Goal: Communication & Community: Answer question/provide support

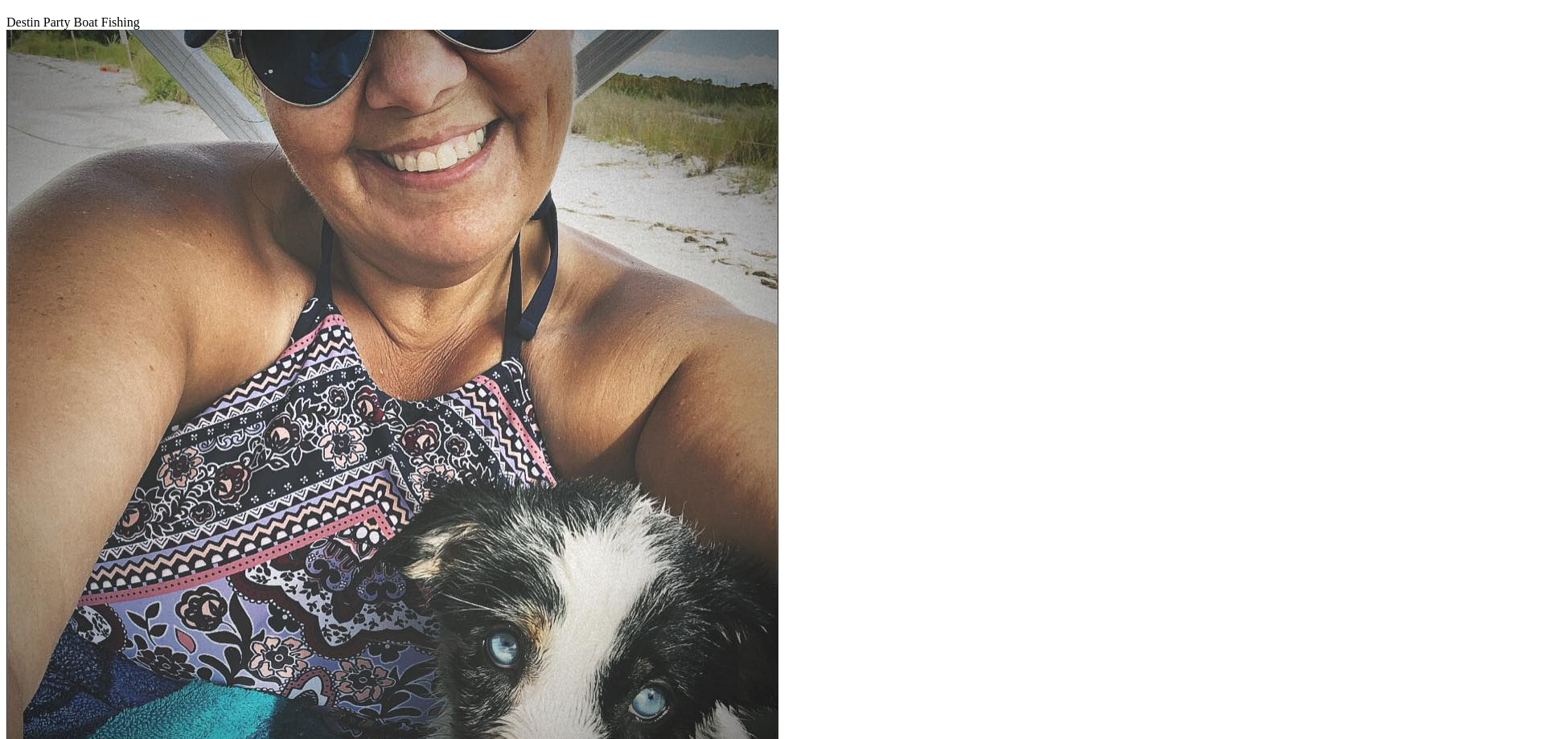
scroll to position [524, 0]
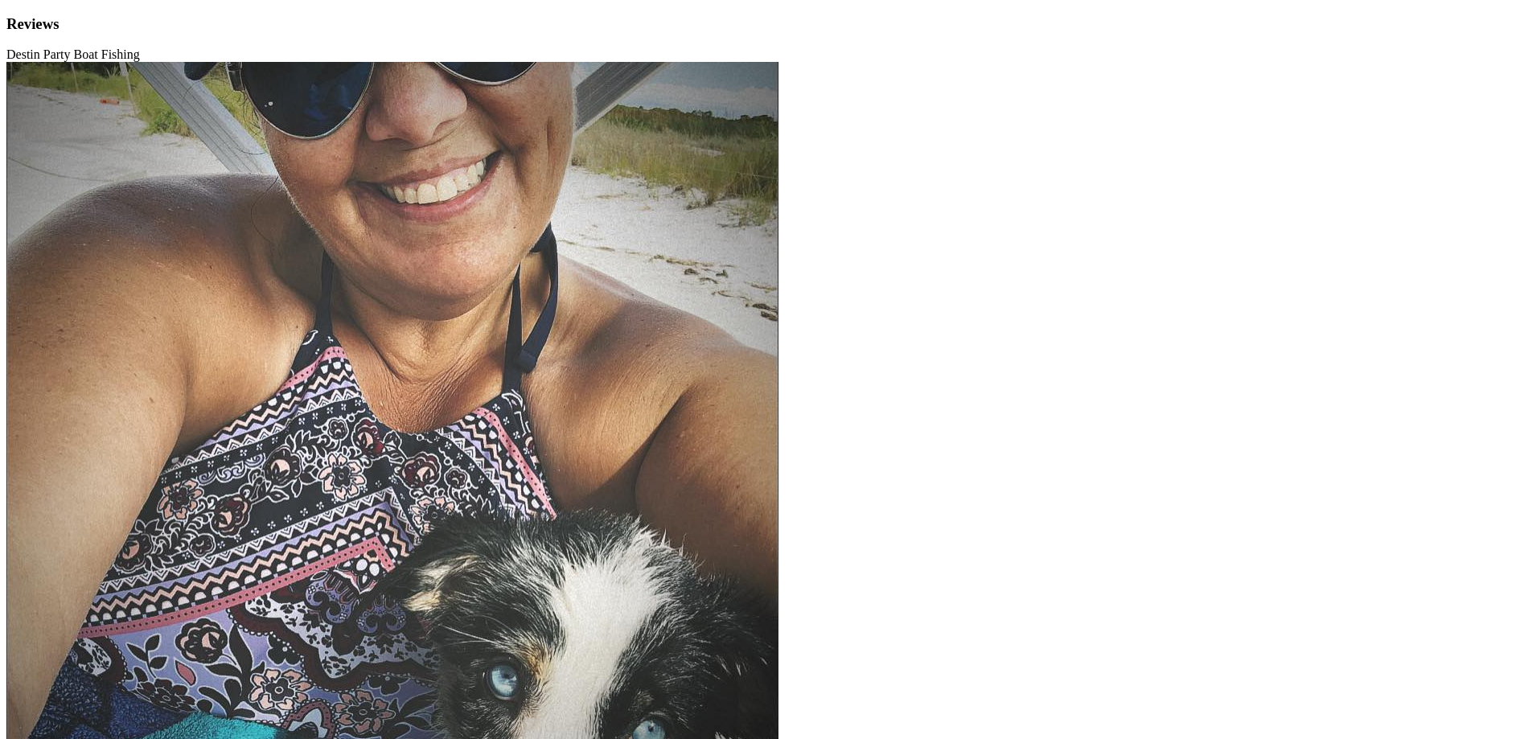
scroll to position [32, 0]
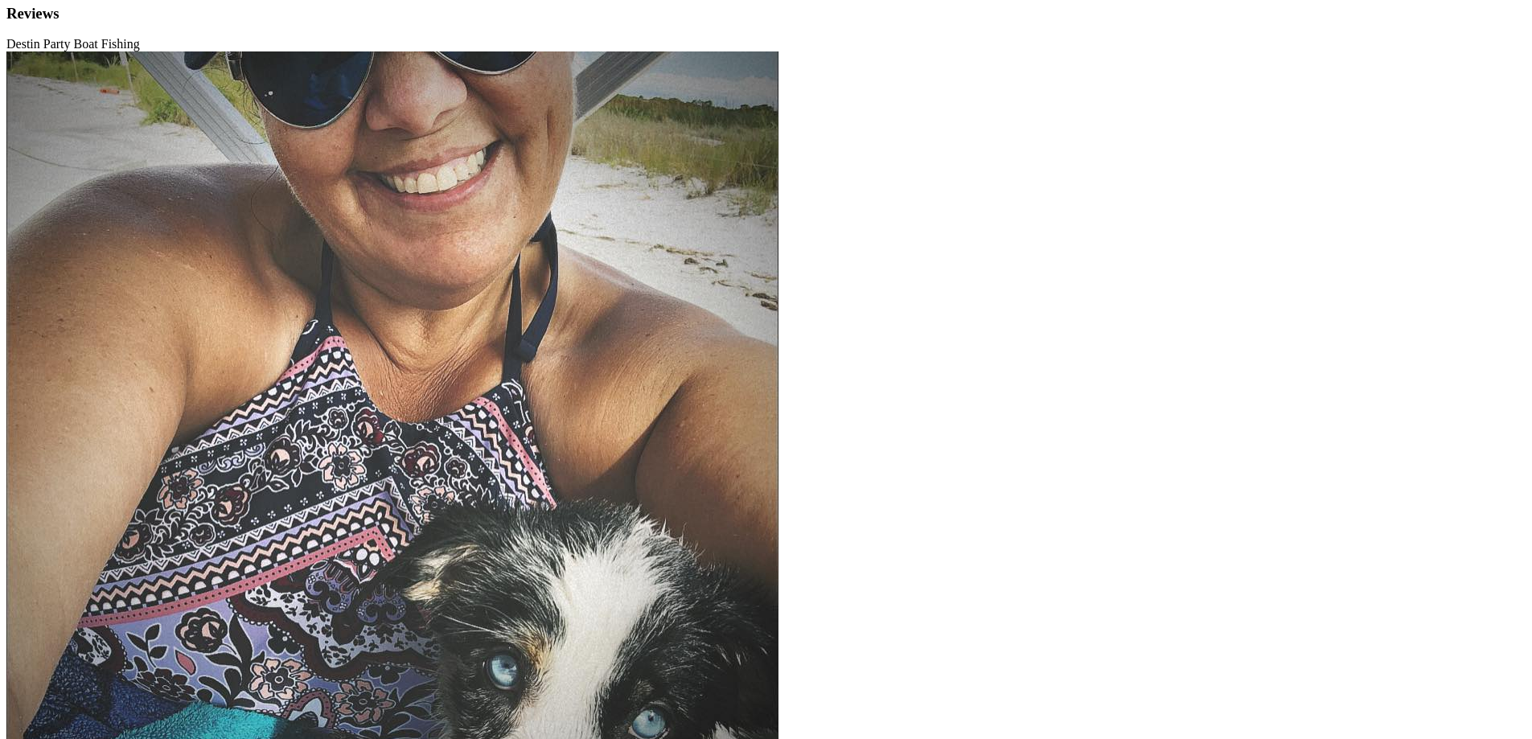
scroll to position [0, 0]
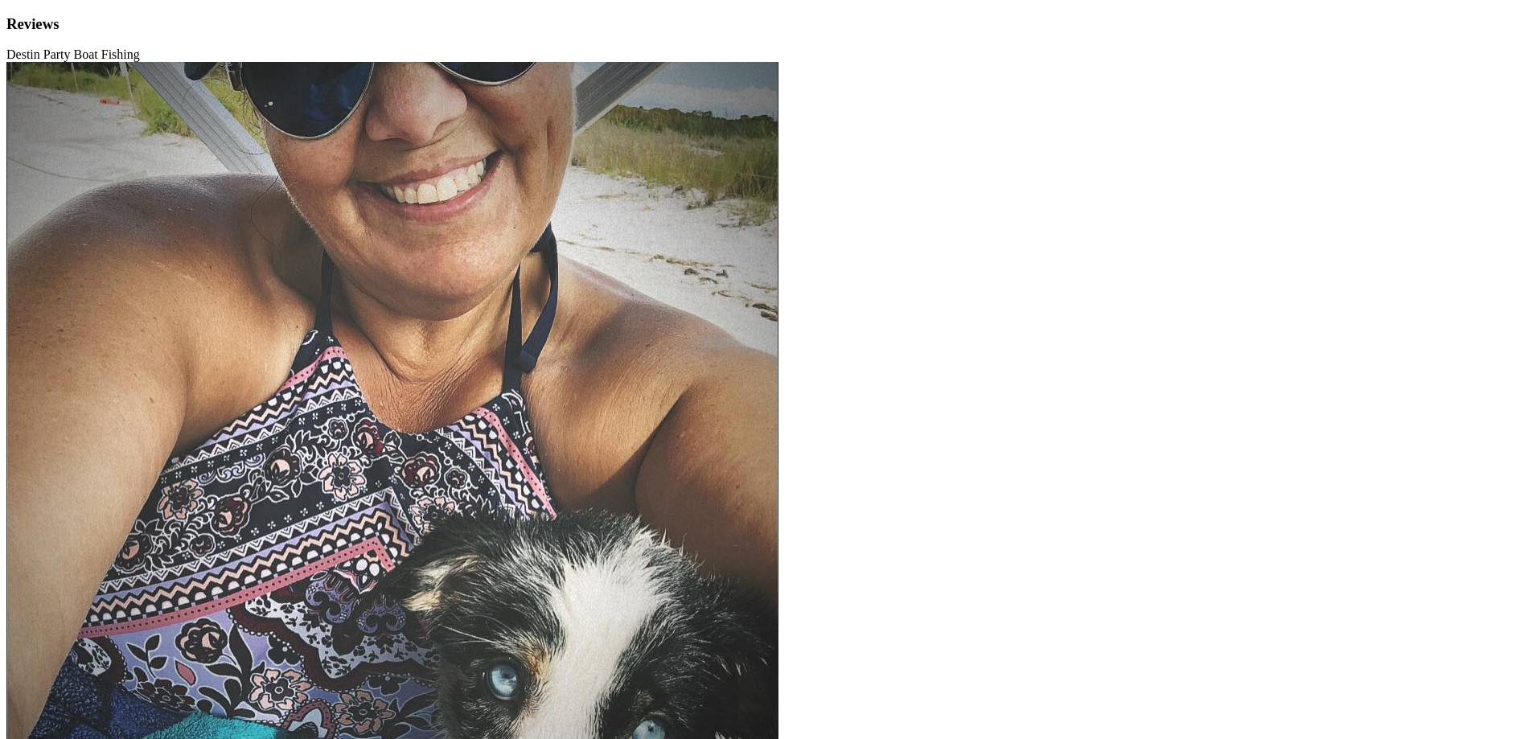
type textarea "[PERSON_NAME], Thank you so much for your wonderful review! We're thrilled to h…"
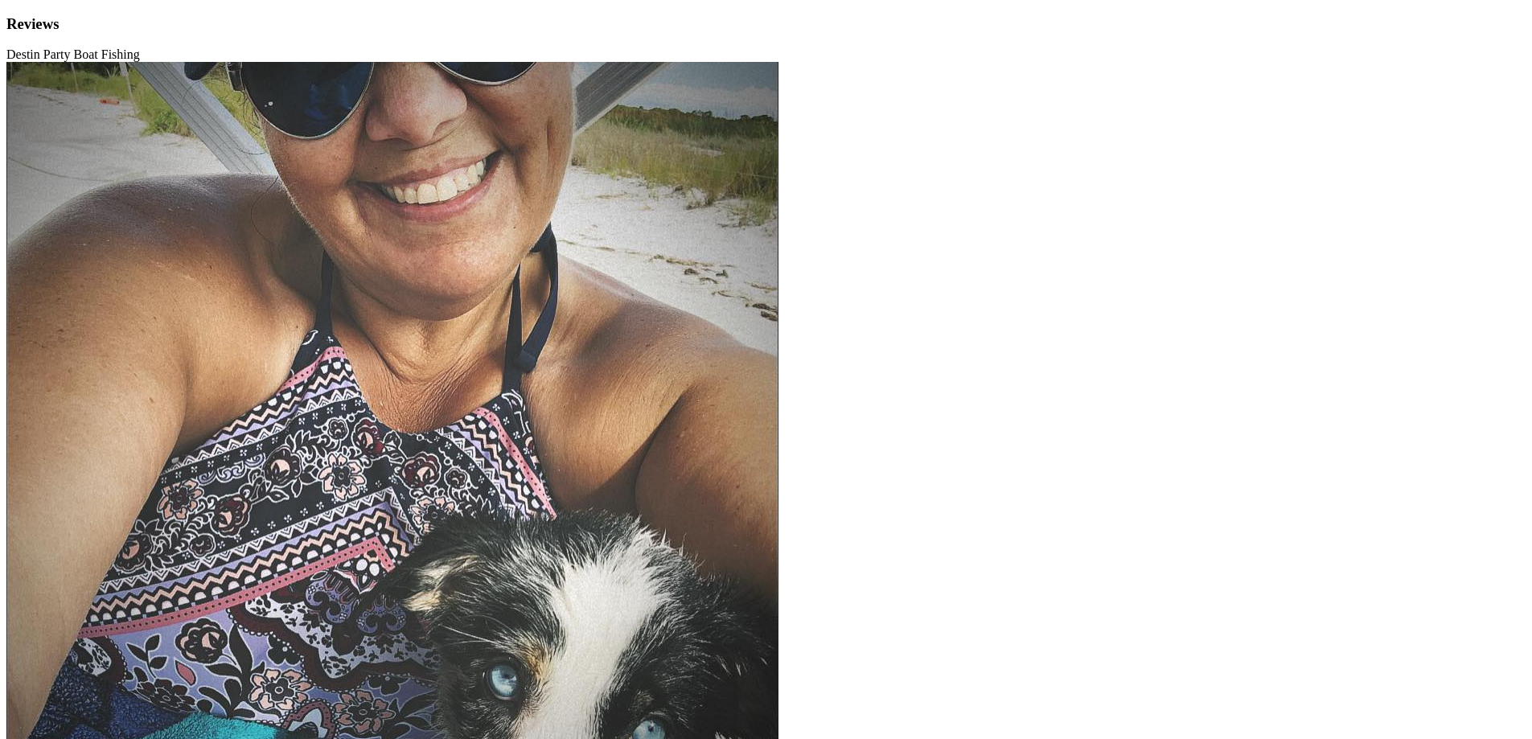
drag, startPoint x: 1371, startPoint y: 251, endPoint x: 1188, endPoint y: 254, distance: 183.4
type textarea "Thank you for fishing with us and the wonderful review! We're thrilled to hear …"
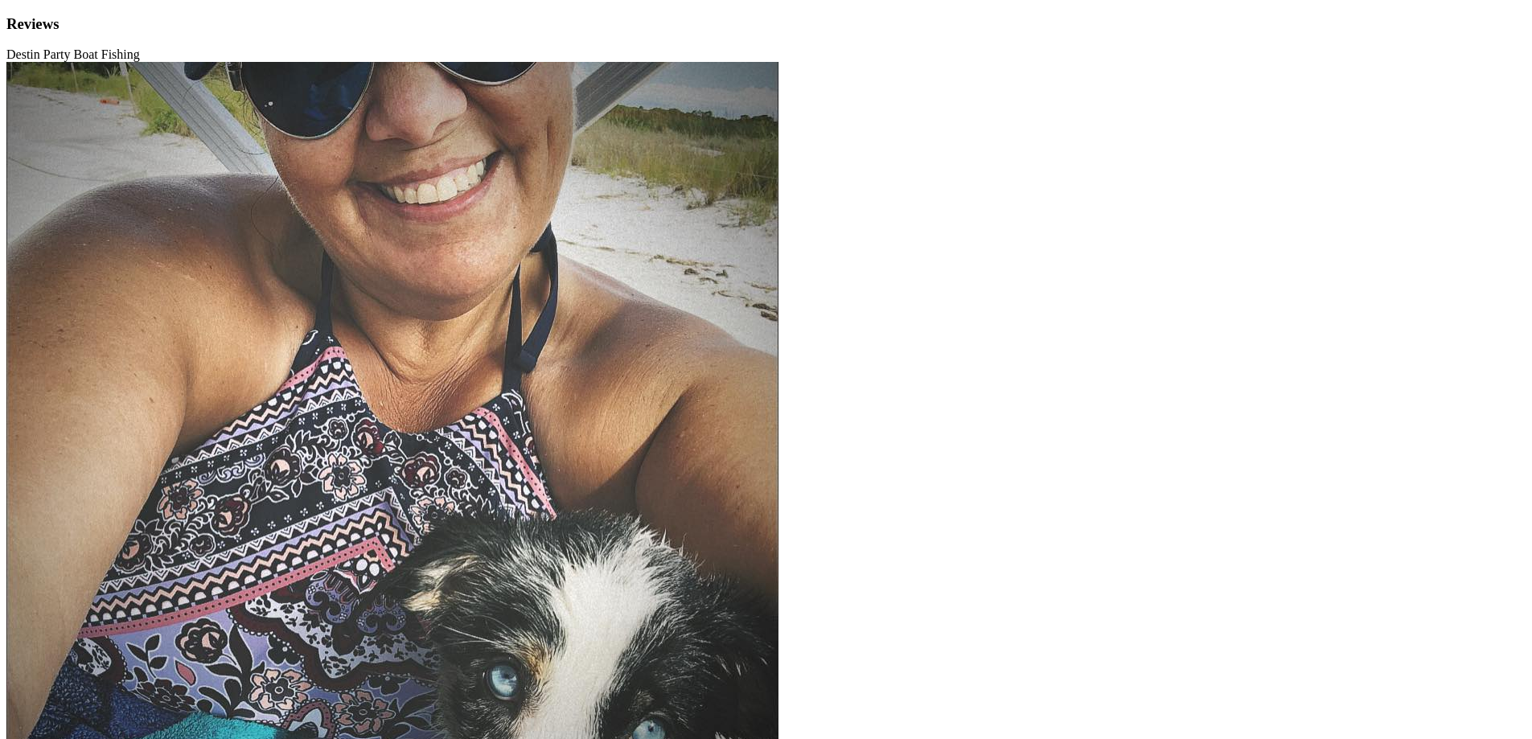
drag, startPoint x: 1371, startPoint y: 233, endPoint x: 1189, endPoint y: 238, distance: 181.9
type textarea "[PERSON_NAME], Thank you for fishing with us! We’re thrilled to hear you had a …"
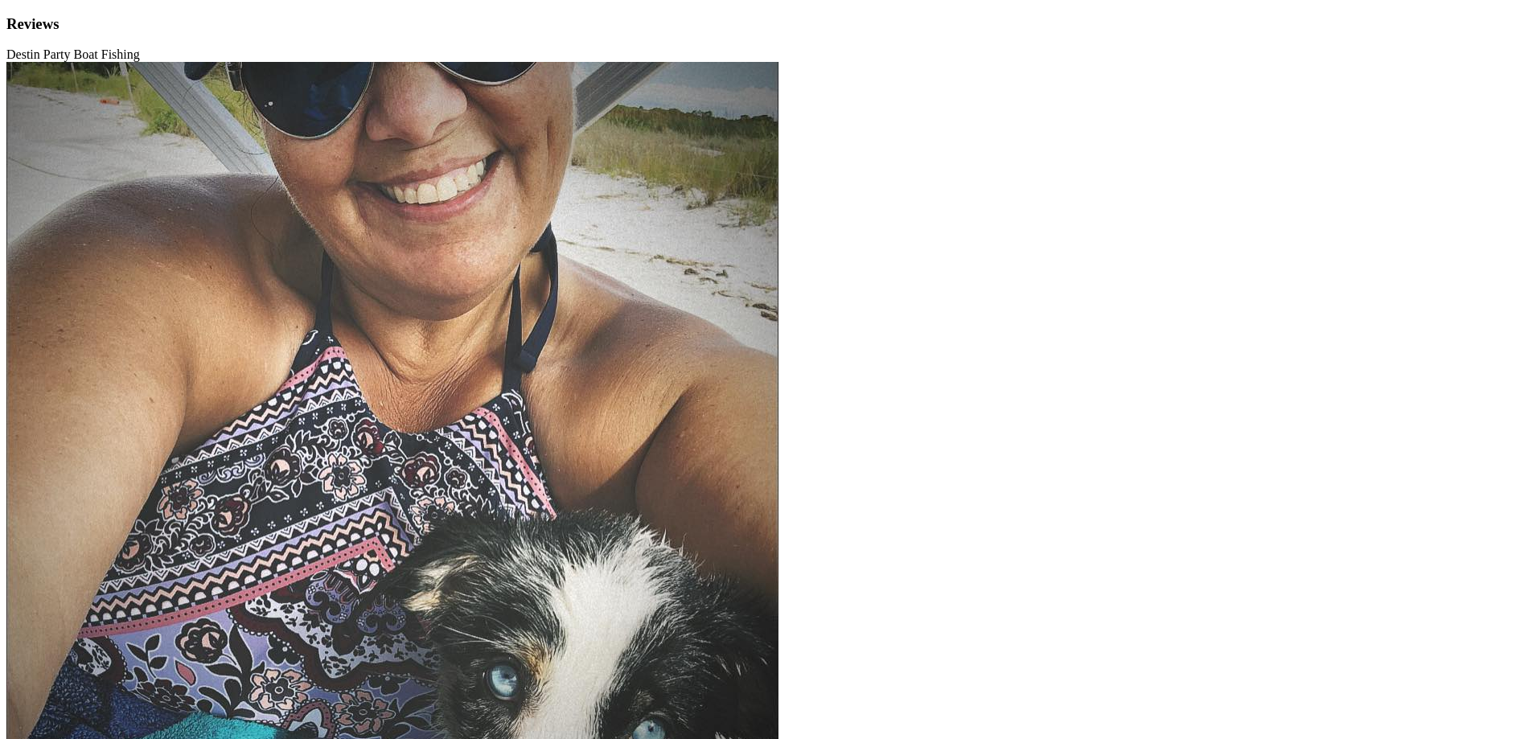
type textarea "[PERSON_NAME], Thank you for taking the time to share your feedback. We’re trul…"
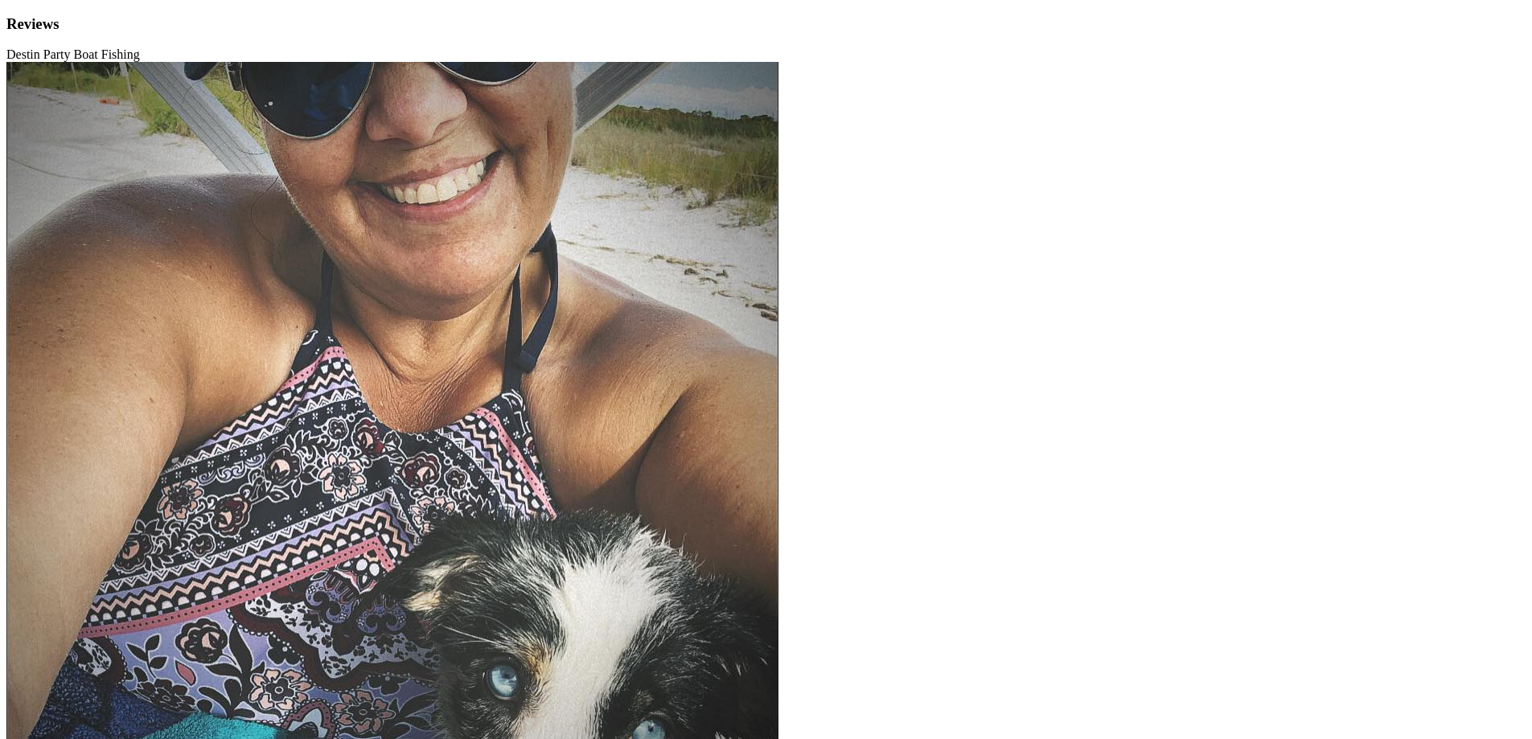
drag, startPoint x: 1311, startPoint y: 360, endPoint x: 1125, endPoint y: 361, distance: 186.6
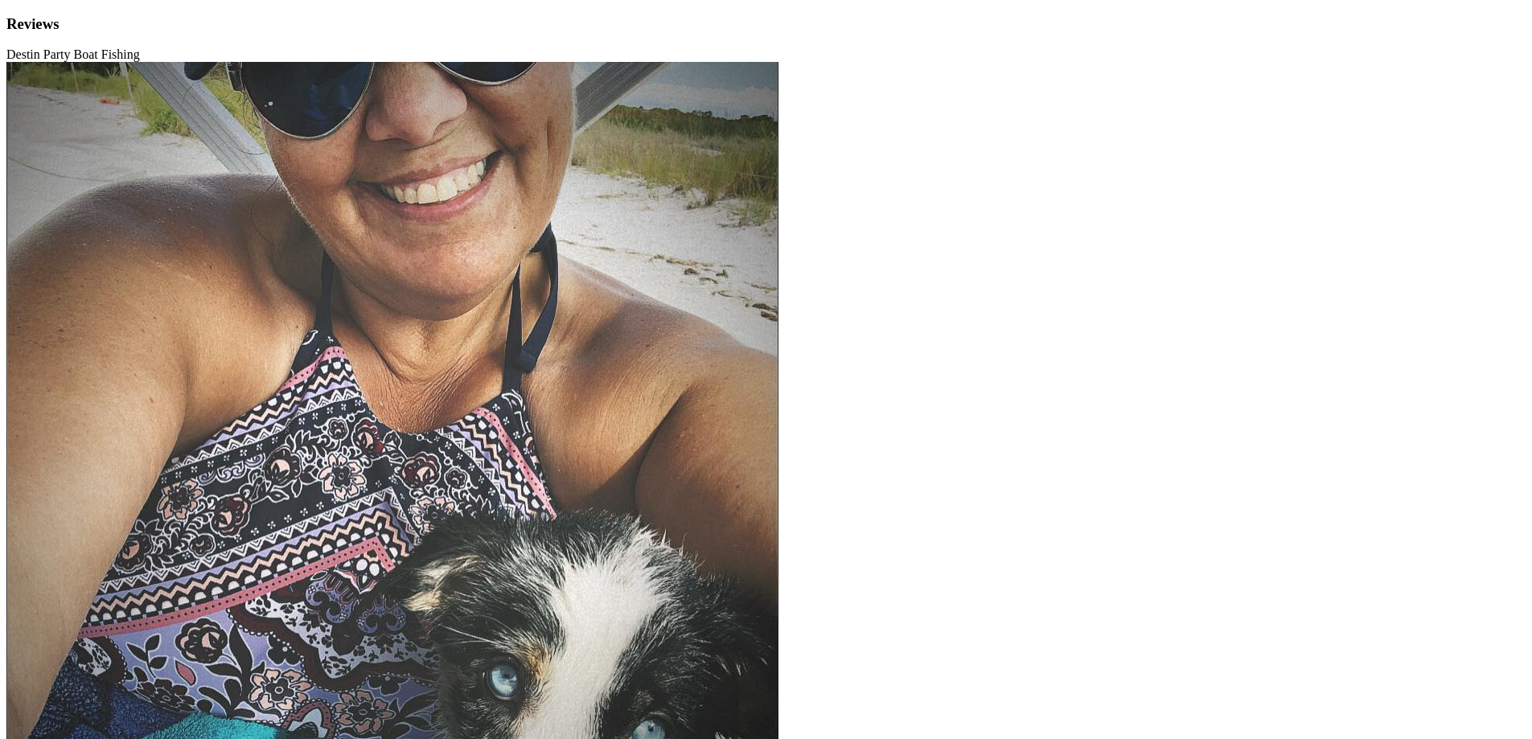
scroll to position [97, 0]
drag, startPoint x: 1237, startPoint y: 372, endPoint x: 1240, endPoint y: 343, distance: 28.3
type textarea "Hi [PERSON_NAME], Thank you for sharing your feedback. We're very sorry to hear…"
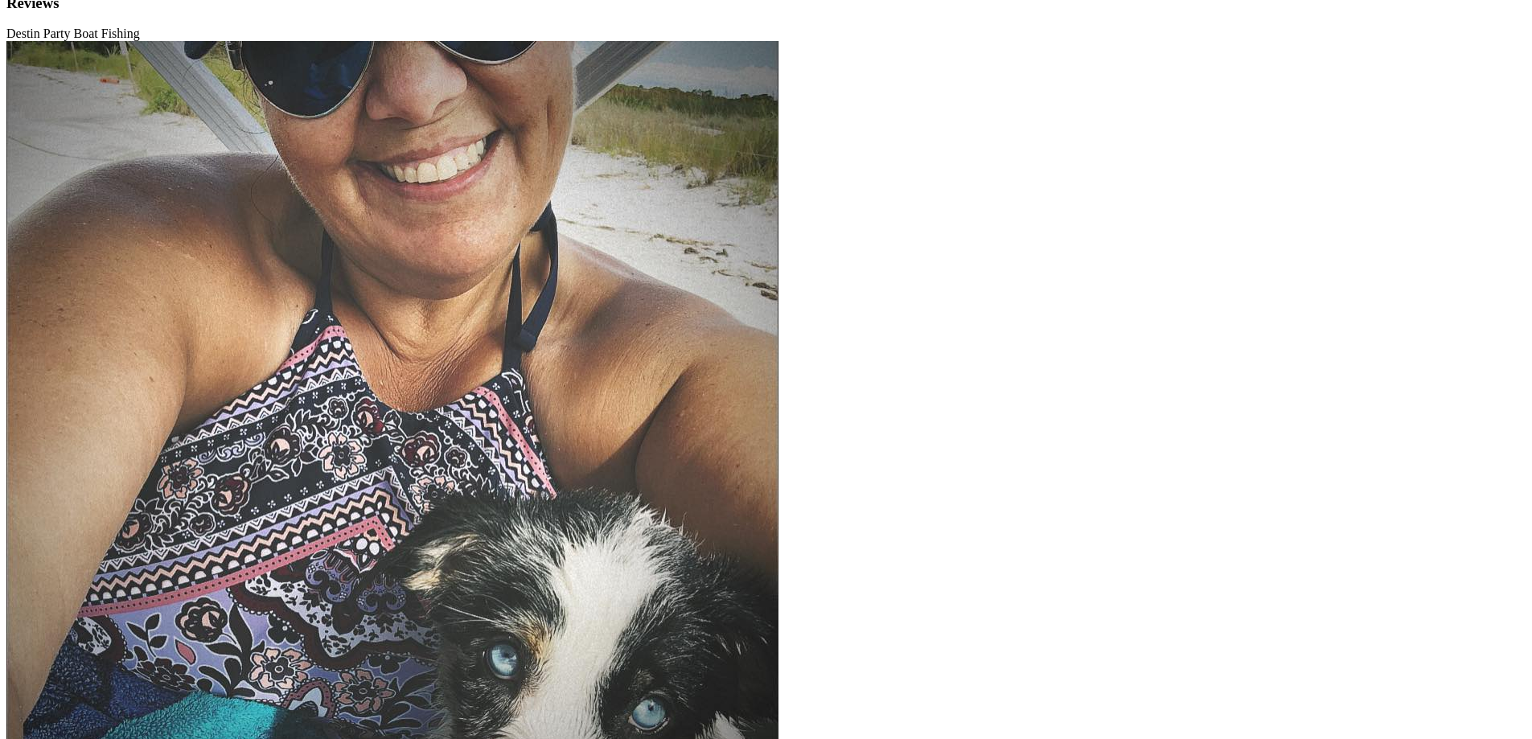
scroll to position [32, 0]
